Goal: Subscribe to service/newsletter

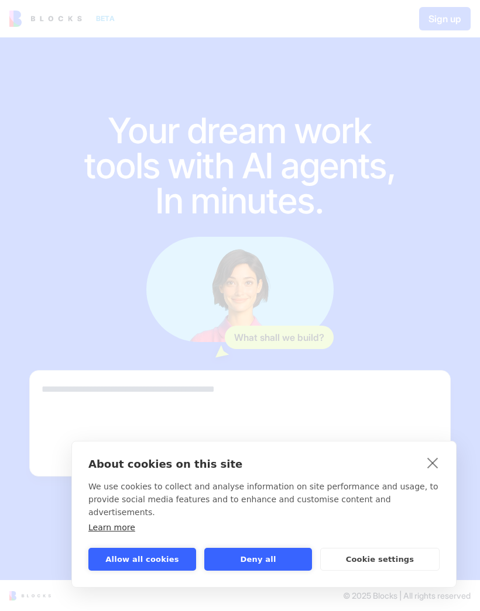
click at [434, 467] on link "close" at bounding box center [433, 462] width 18 height 19
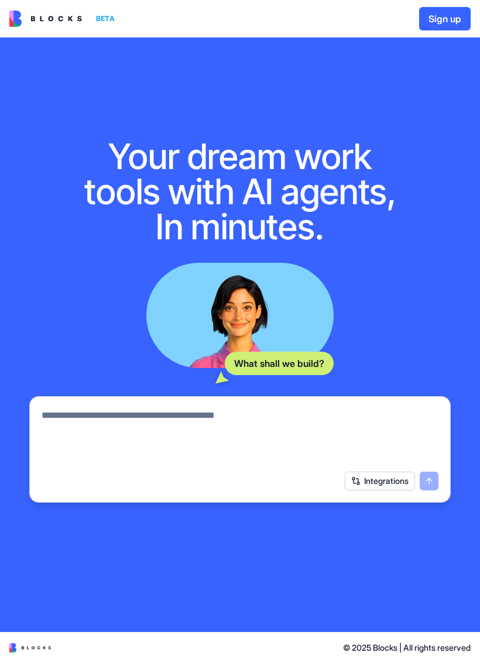
click at [382, 425] on textarea at bounding box center [240, 436] width 397 height 56
type textarea "**********"
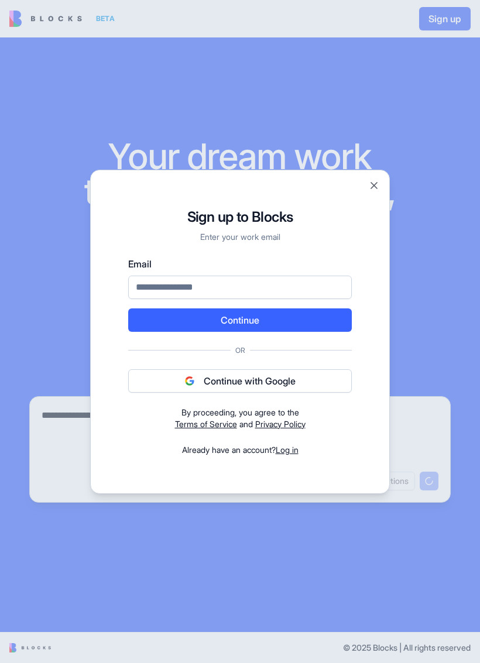
click at [379, 184] on button "Close" at bounding box center [374, 186] width 12 height 12
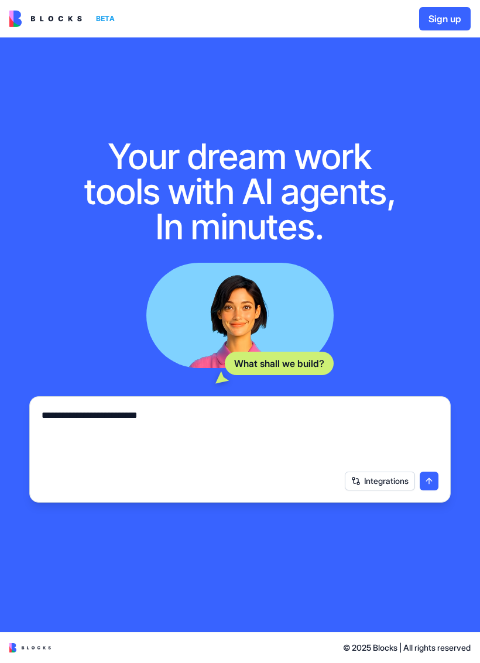
click at [436, 22] on button "Sign up" at bounding box center [444, 18] width 51 height 23
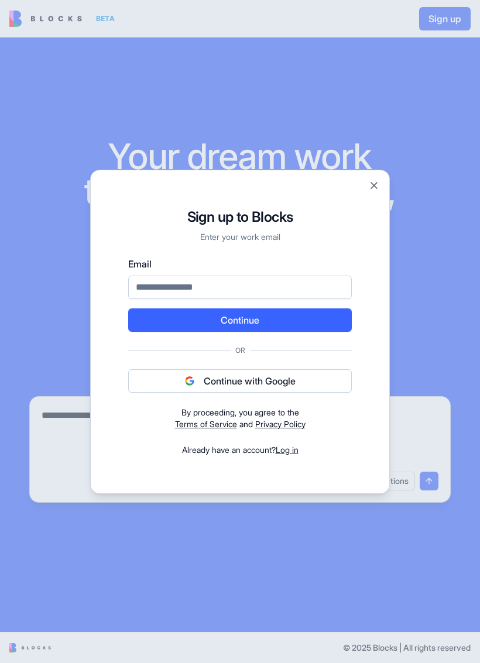
click at [202, 424] on link "Terms of Service" at bounding box center [206, 424] width 62 height 10
